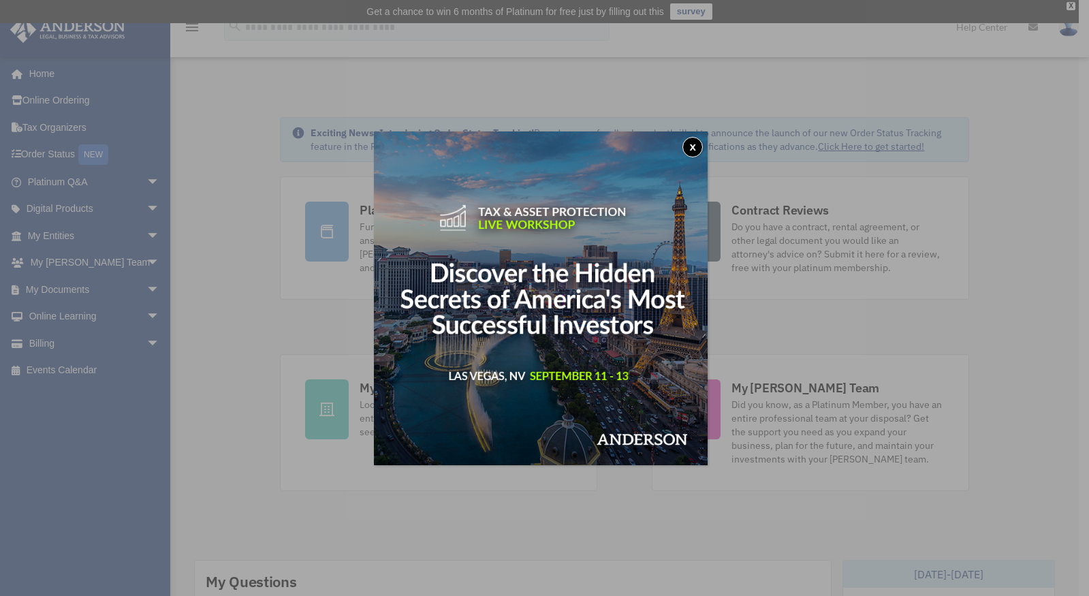
click at [697, 146] on button "x" at bounding box center [692, 147] width 20 height 20
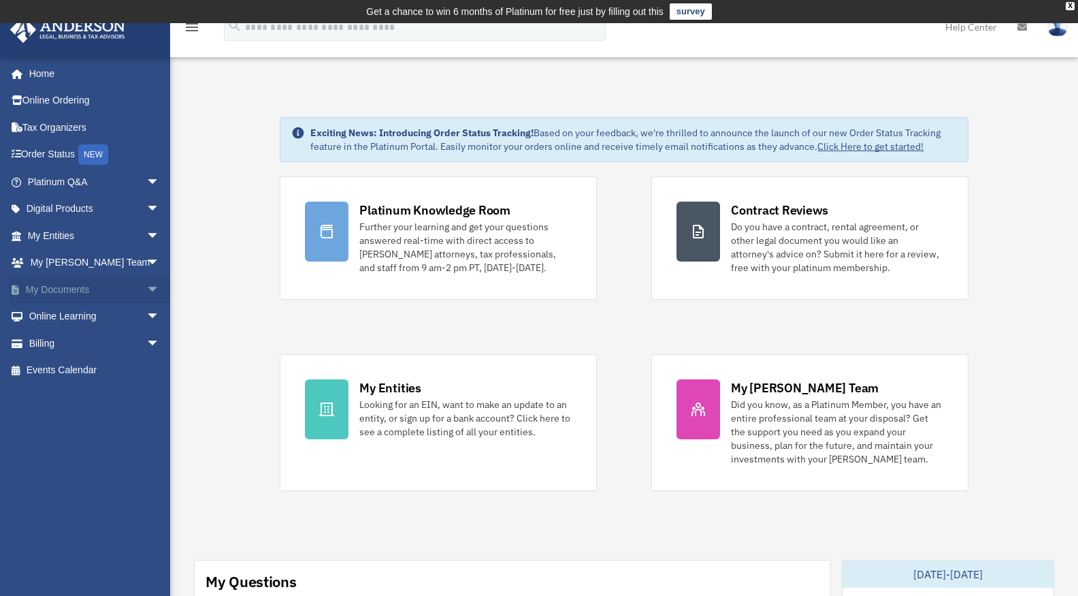
click at [50, 296] on link "My Documents arrow_drop_down" at bounding box center [95, 289] width 171 height 27
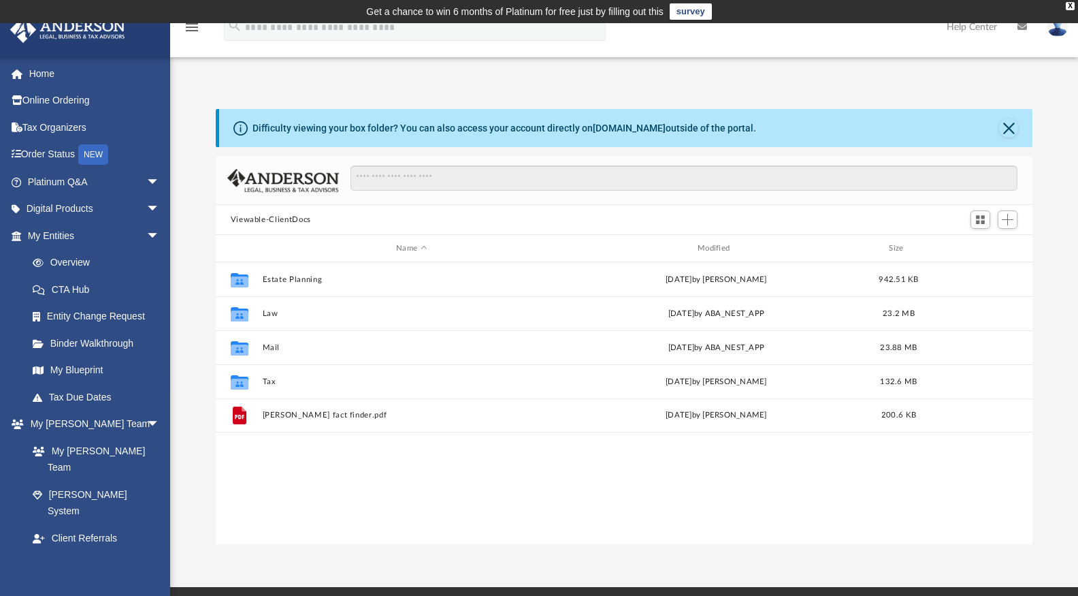
scroll to position [300, 807]
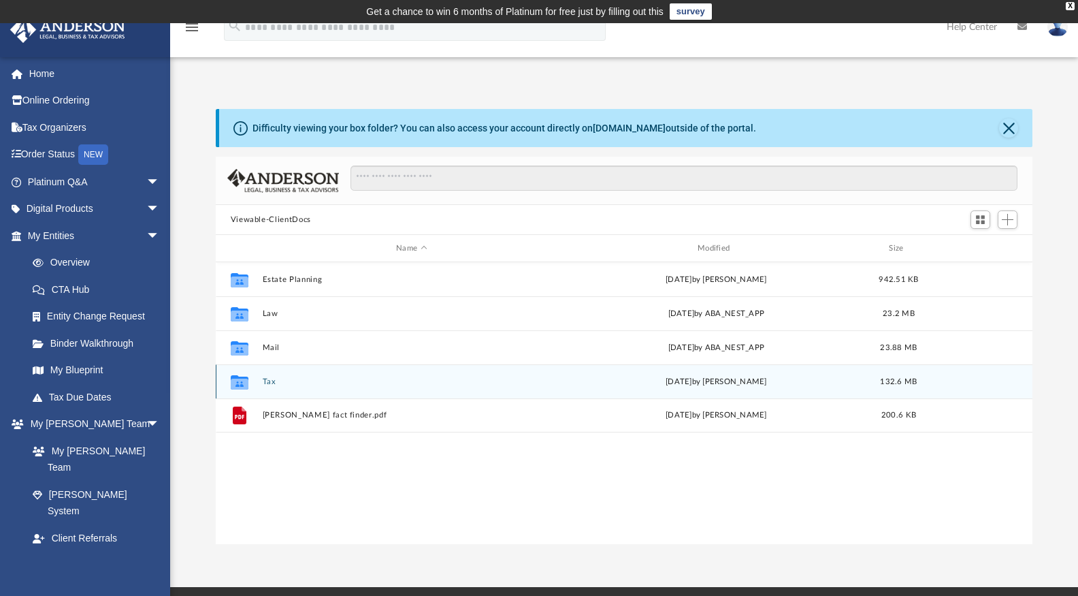
click at [277, 380] on button "Tax" at bounding box center [411, 381] width 299 height 9
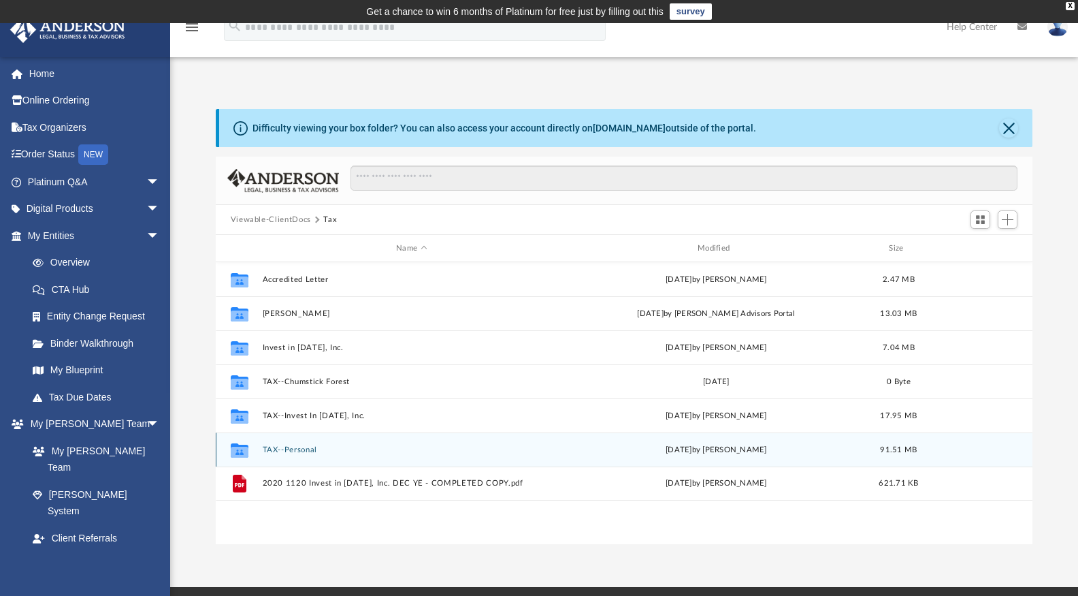
click at [291, 450] on button "TAX--Personal" at bounding box center [411, 449] width 299 height 9
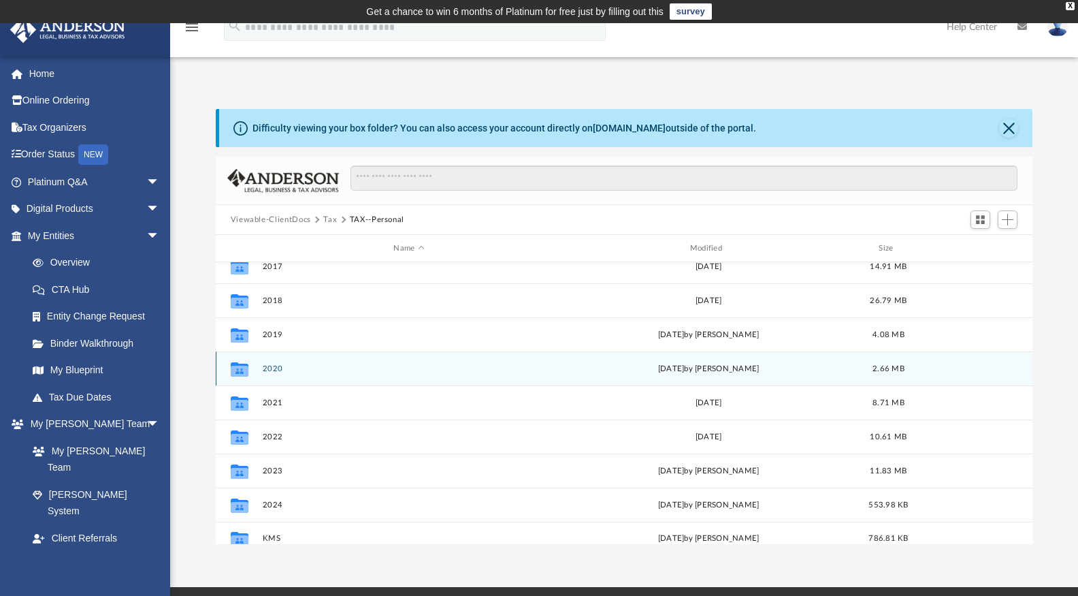
scroll to position [127, 0]
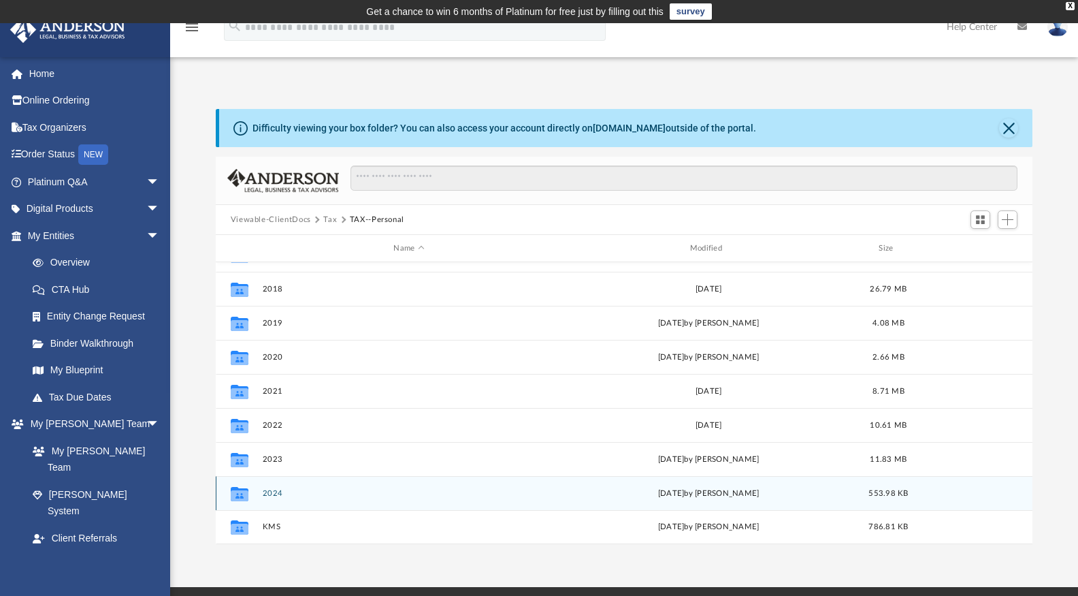
click at [272, 491] on button "2024" at bounding box center [408, 493] width 293 height 9
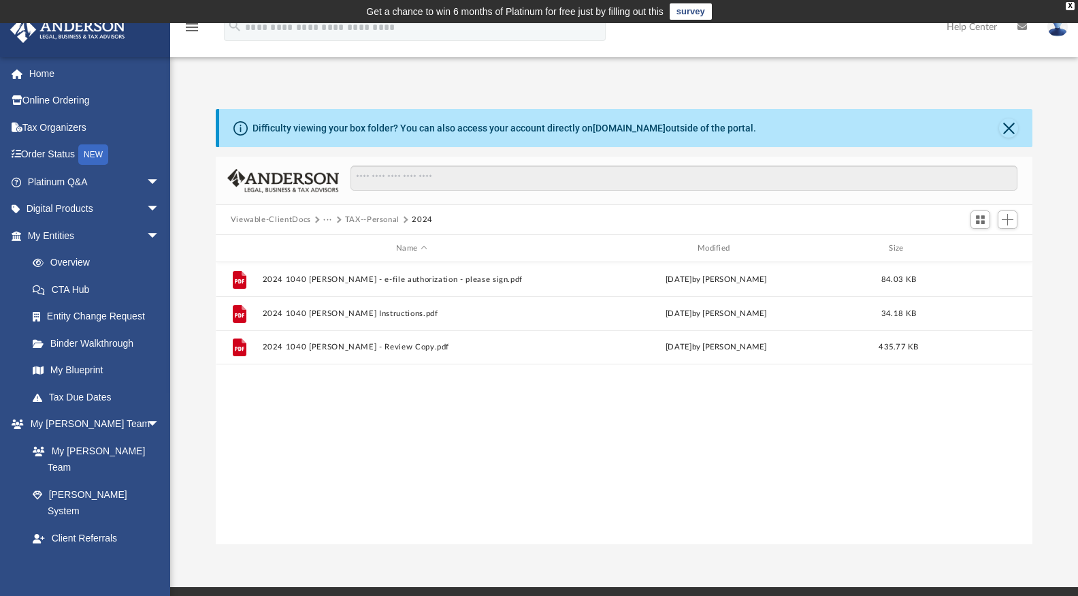
scroll to position [0, 0]
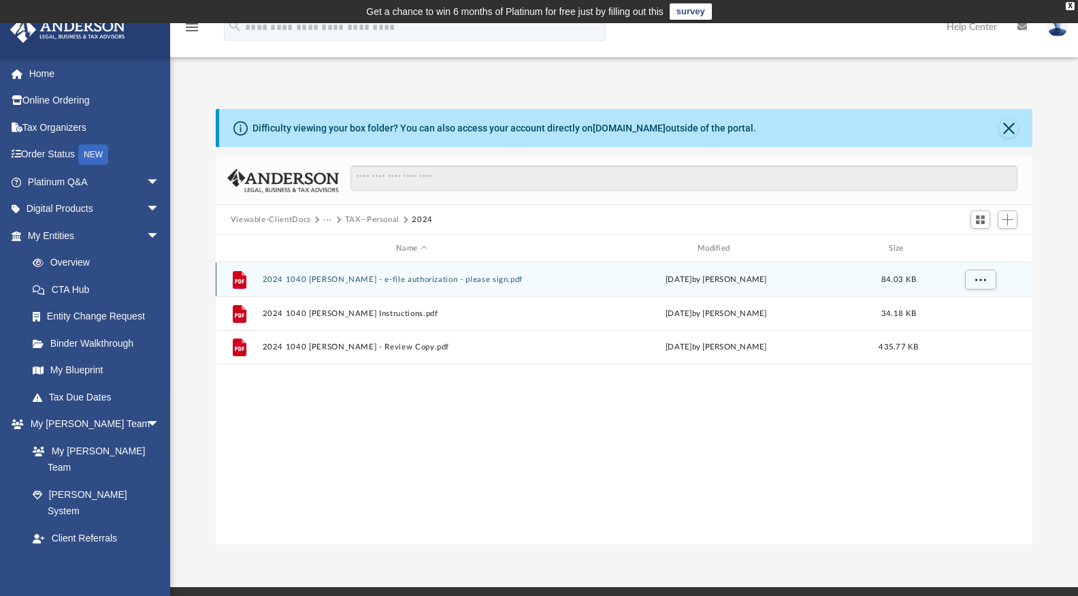
click at [384, 278] on button "2024 1040 Hatch, Michelle - e-file authorization - please sign.pdf" at bounding box center [411, 279] width 299 height 9
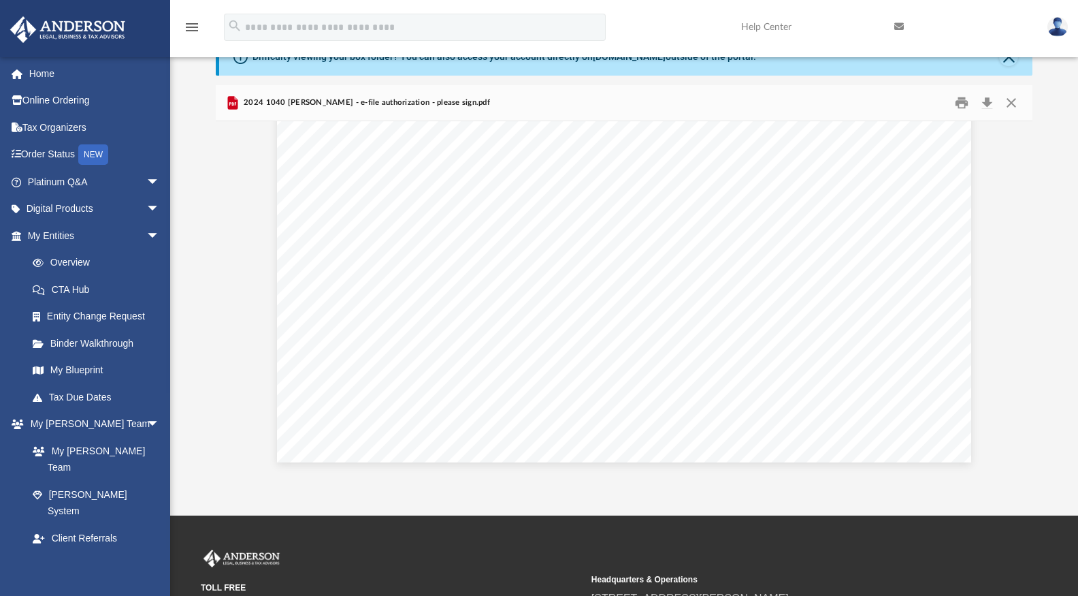
scroll to position [92, 0]
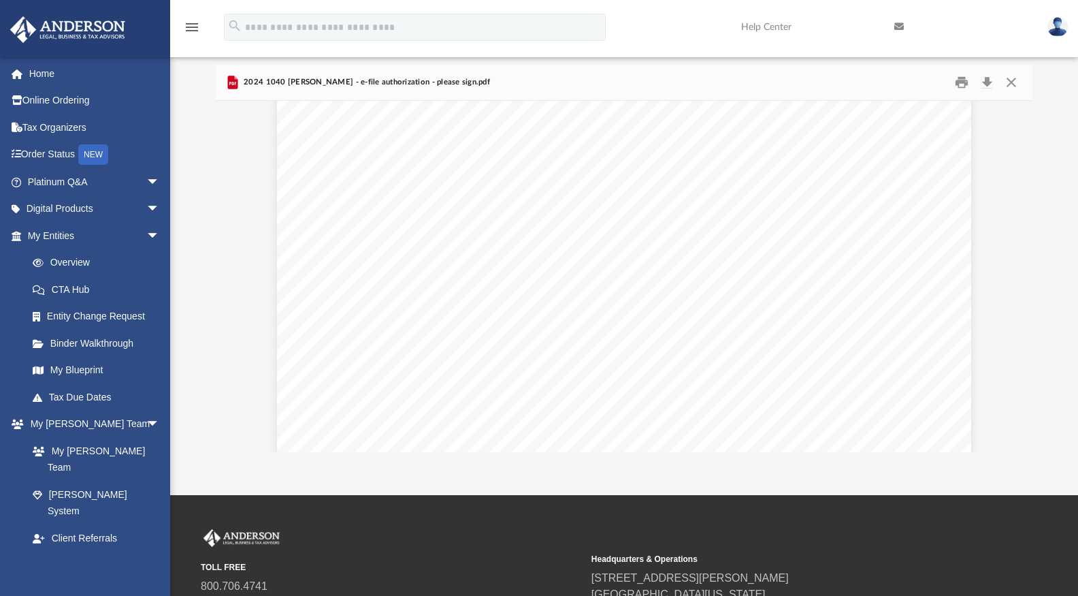
scroll to position [0, 0]
click at [992, 83] on button "Download" at bounding box center [987, 82] width 25 height 21
click at [1009, 78] on button "Close" at bounding box center [1011, 82] width 25 height 21
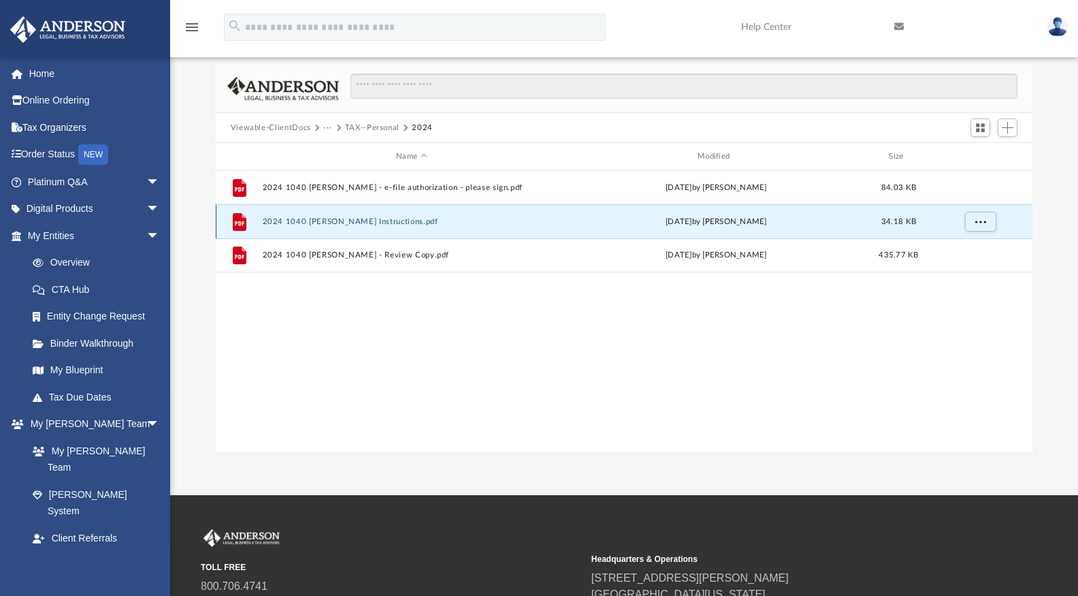
click at [414, 223] on button "2024 1040 Hatch, Michelle - Filing Instructions.pdf" at bounding box center [411, 221] width 299 height 9
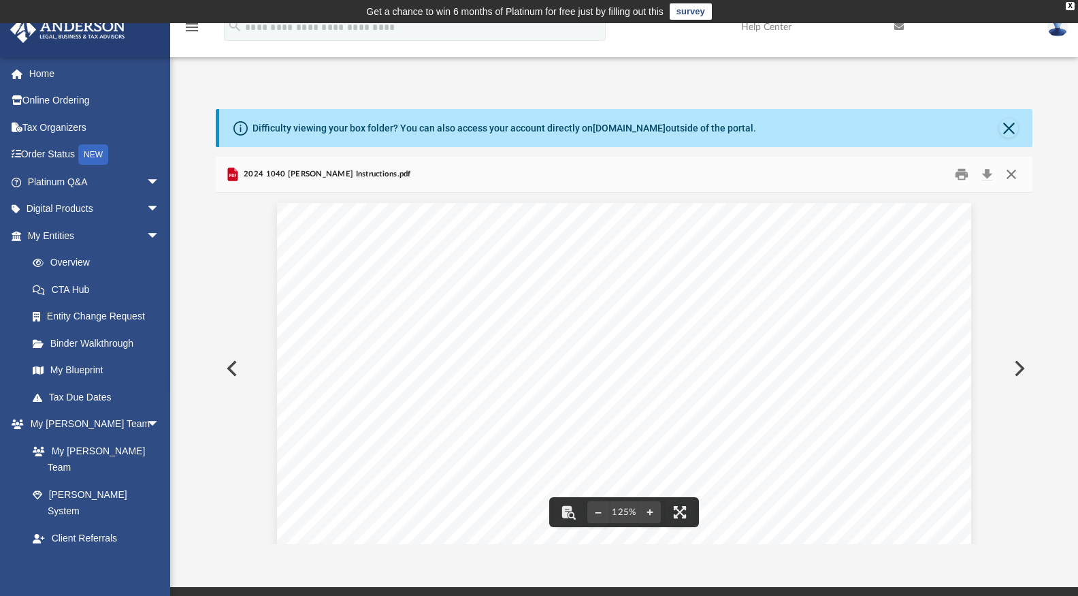
click at [1016, 175] on button "Close" at bounding box center [1011, 174] width 25 height 21
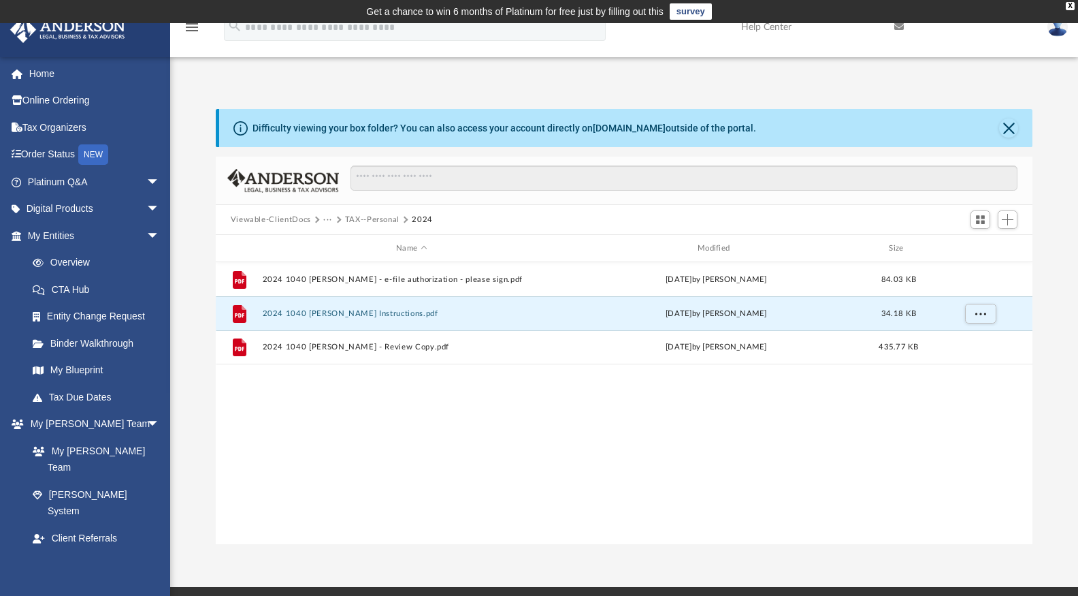
click at [392, 218] on button "TAX--Personal" at bounding box center [372, 220] width 54 height 12
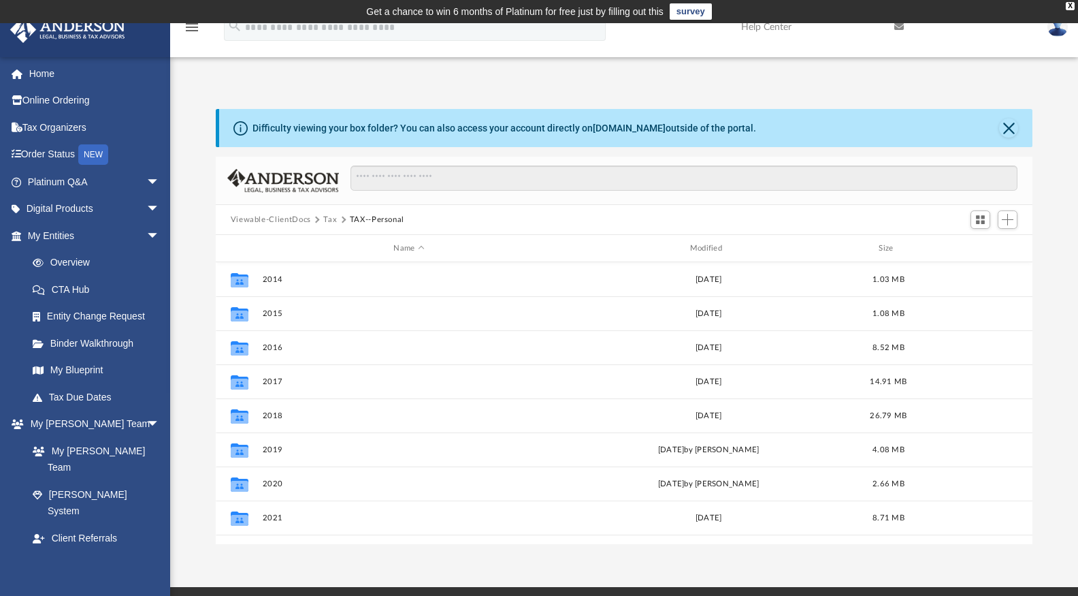
click at [330, 220] on button "Tax" at bounding box center [330, 220] width 14 height 12
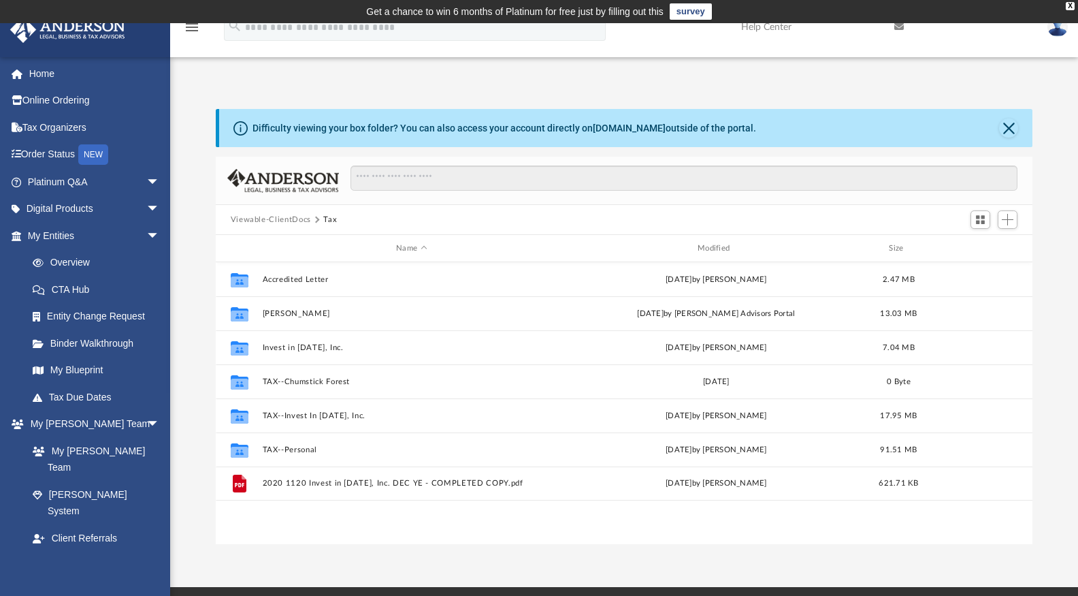
click at [270, 218] on button "Viewable-ClientDocs" at bounding box center [271, 220] width 80 height 12
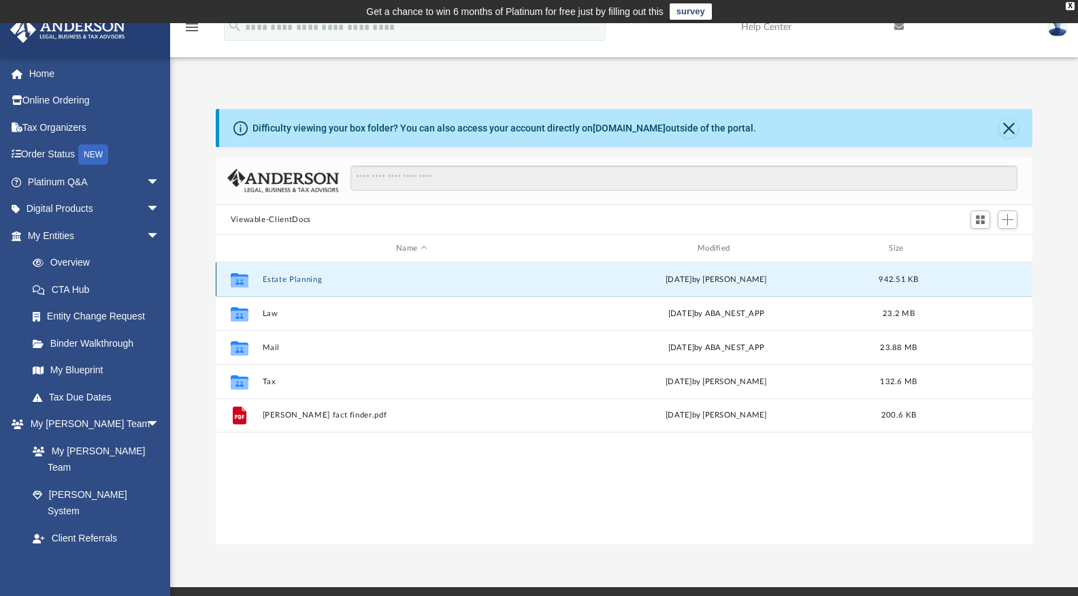
click at [272, 278] on button "Estate Planning" at bounding box center [411, 279] width 299 height 9
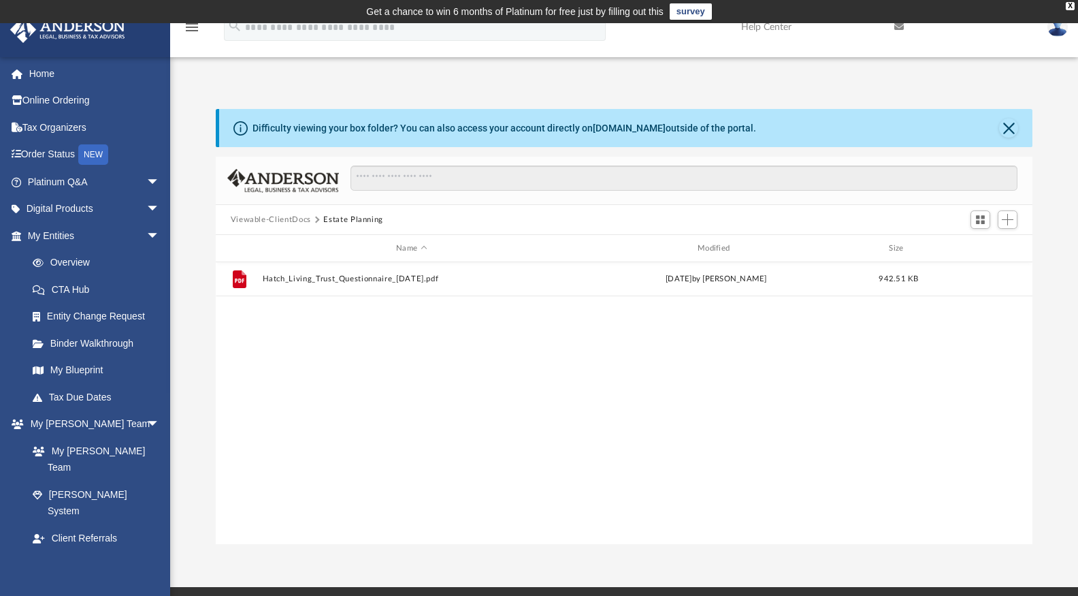
click at [281, 217] on button "Viewable-ClientDocs" at bounding box center [271, 220] width 80 height 12
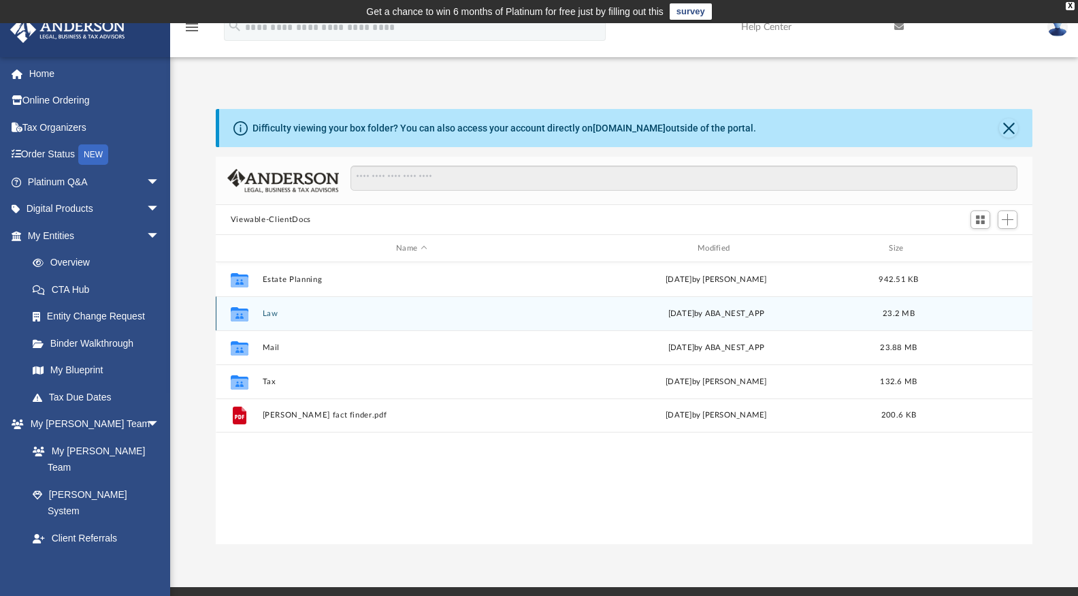
click at [267, 313] on button "Law" at bounding box center [411, 313] width 299 height 9
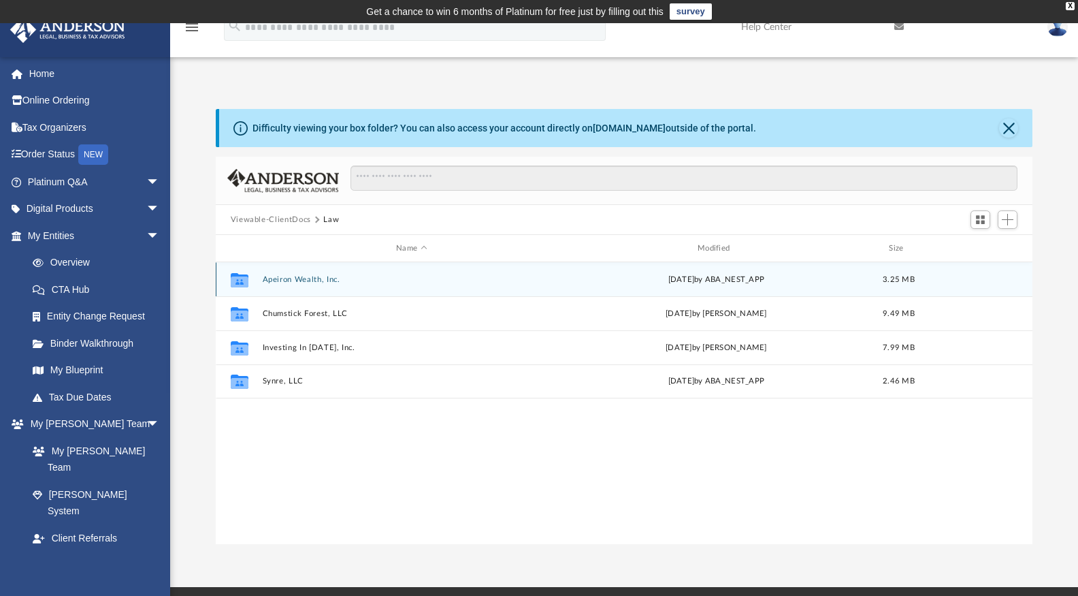
click at [291, 279] on button "Apeiron Wealth, Inc." at bounding box center [411, 279] width 299 height 9
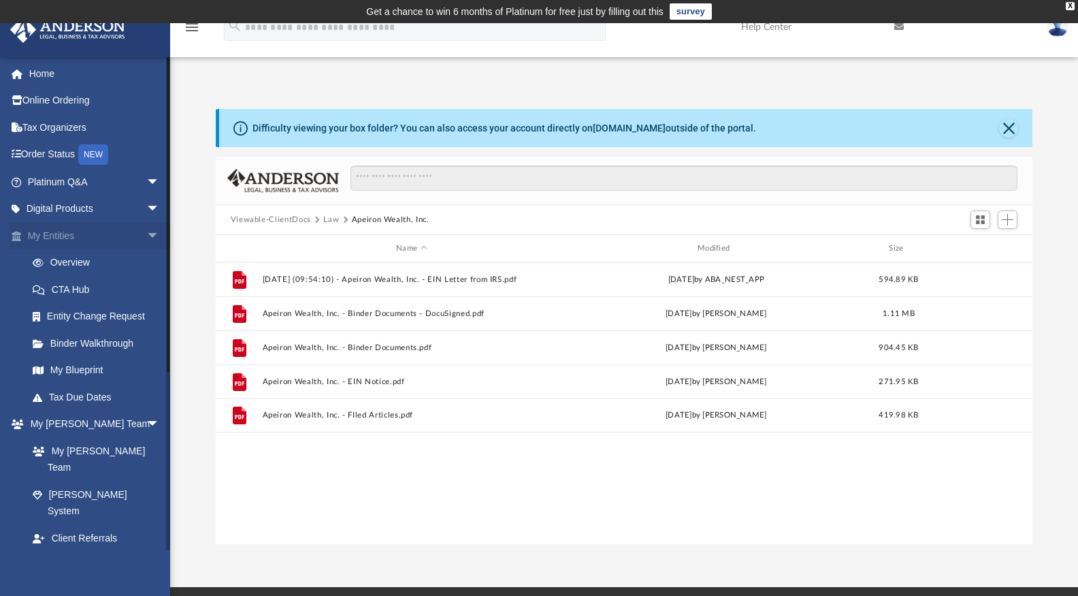
click at [59, 240] on link "My Entities arrow_drop_down" at bounding box center [95, 235] width 171 height 27
click at [53, 273] on link "Overview" at bounding box center [99, 262] width 161 height 27
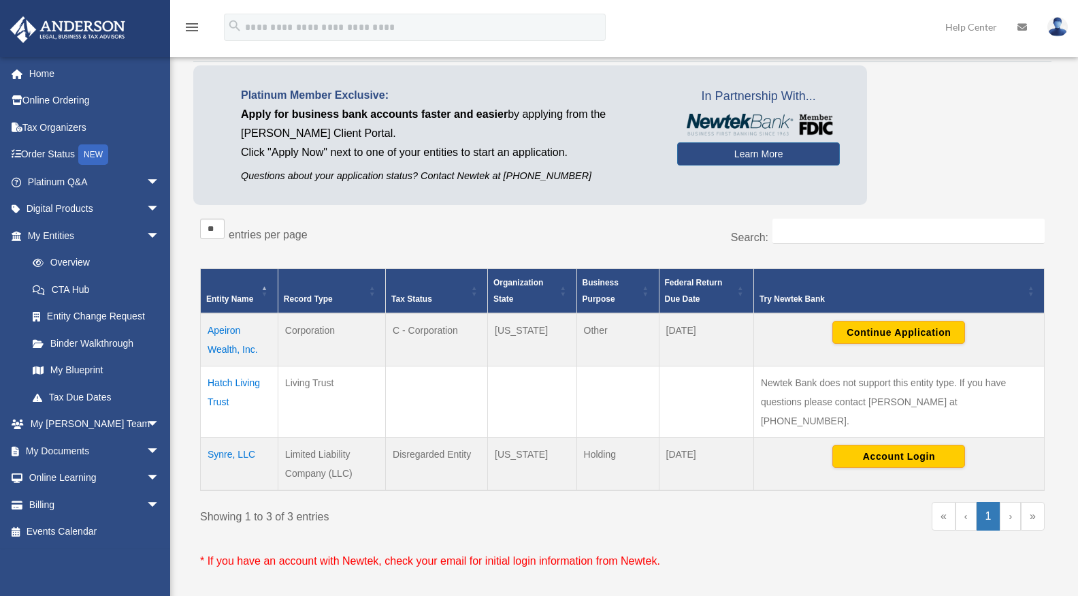
scroll to position [104, 0]
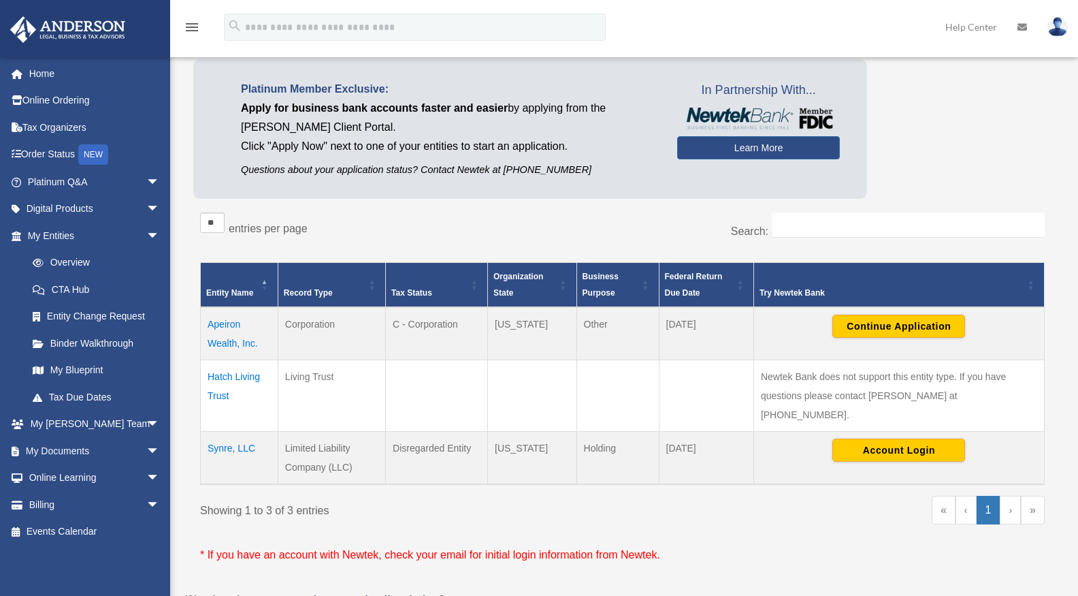
click at [899, 312] on td "Continue Application" at bounding box center [899, 333] width 291 height 53
click at [891, 325] on button "Continue Application" at bounding box center [899, 326] width 133 height 23
click at [77, 338] on link "Binder Walkthrough" at bounding box center [99, 343] width 161 height 27
click at [66, 371] on link "My Blueprint" at bounding box center [99, 370] width 161 height 27
